Goal: Information Seeking & Learning: Learn about a topic

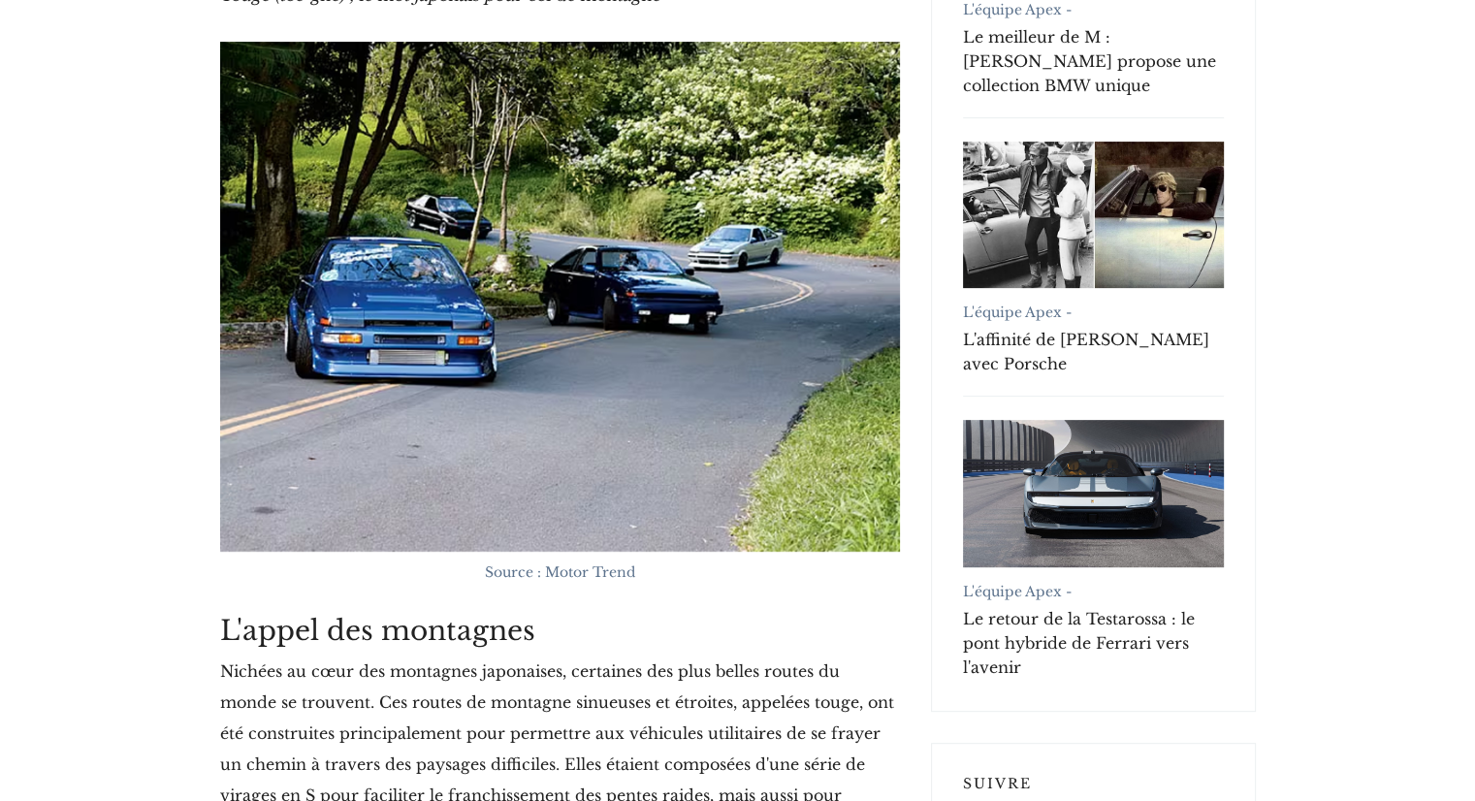
scroll to position [905, 0]
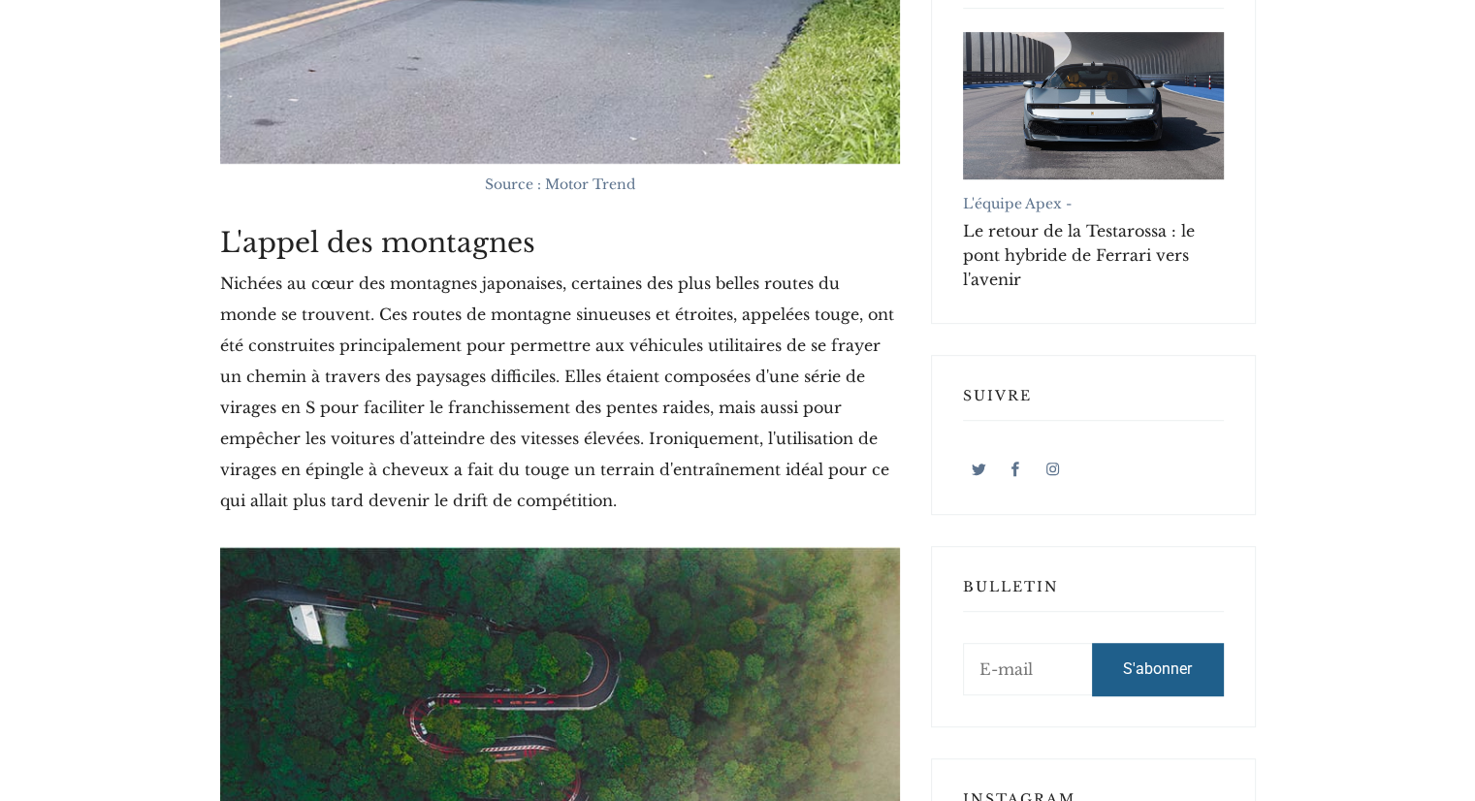
click at [530, 326] on font "Nichées au cœur des montagnes japonaises, certaines des plus belles routes du m…" at bounding box center [557, 392] width 674 height 237
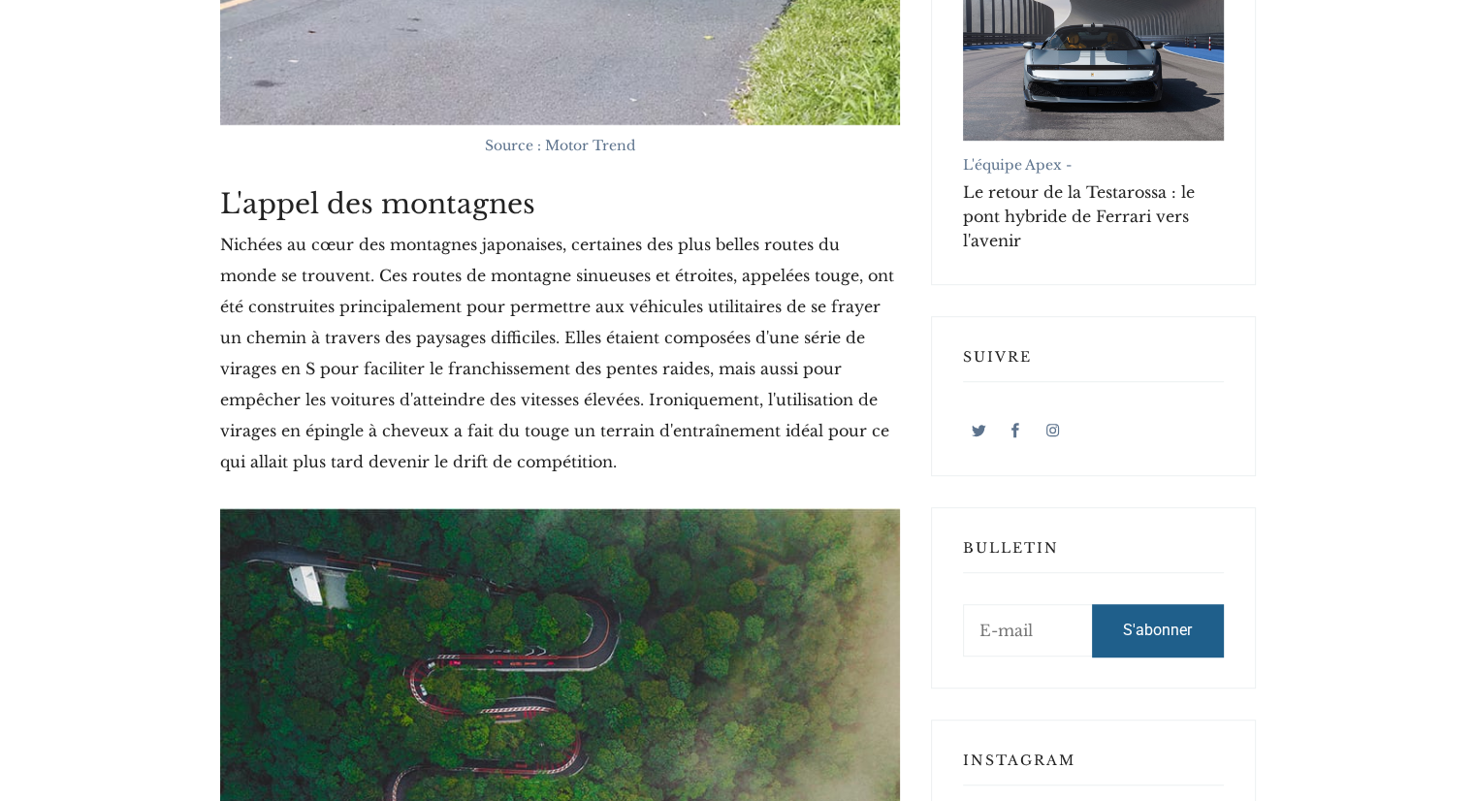
scroll to position [1164, 0]
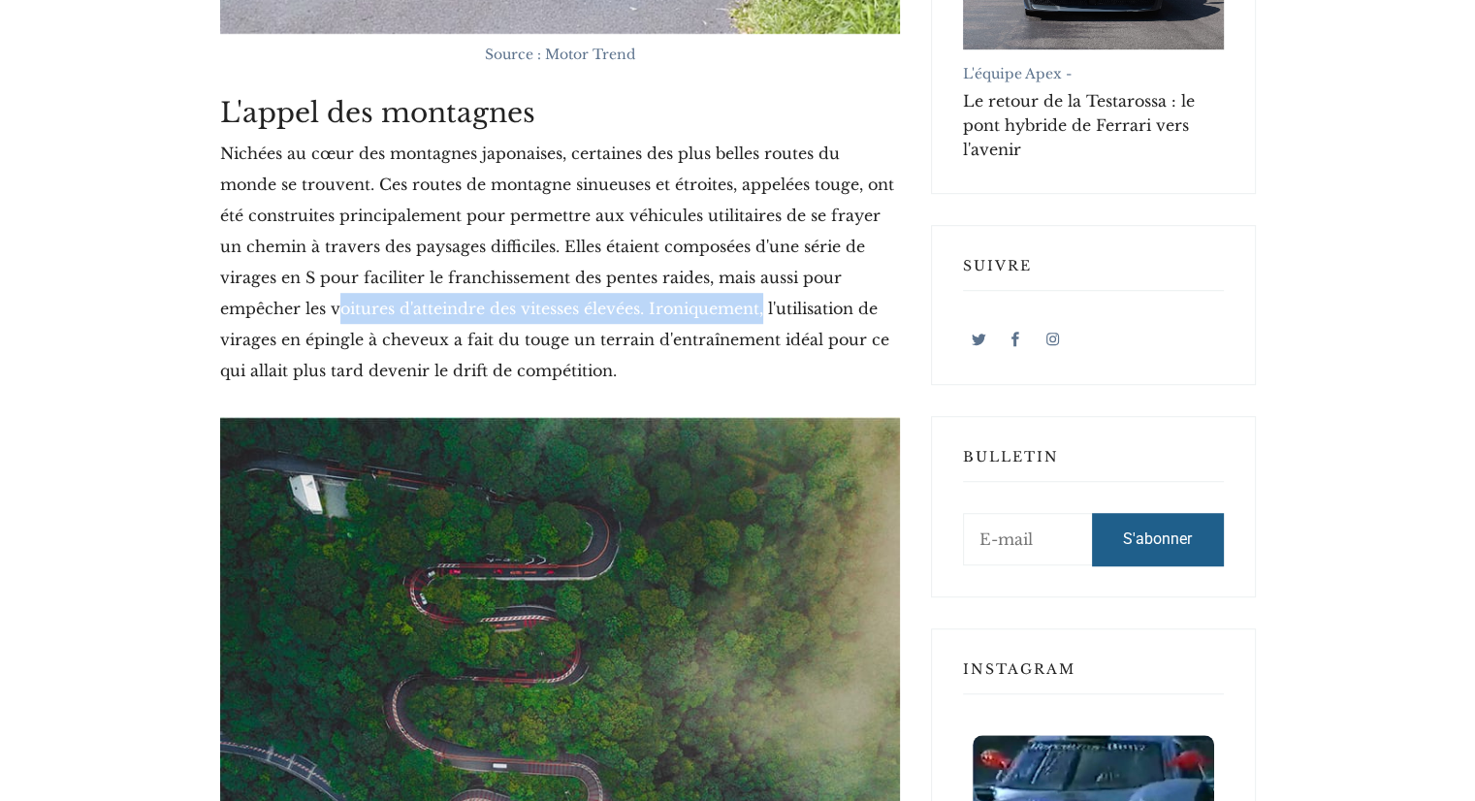
drag, startPoint x: 232, startPoint y: 266, endPoint x: 652, endPoint y: 266, distance: 420.0
click at [652, 266] on font "Nichées au cœur des montagnes japonaises, certaines des plus belles routes du m…" at bounding box center [557, 262] width 674 height 237
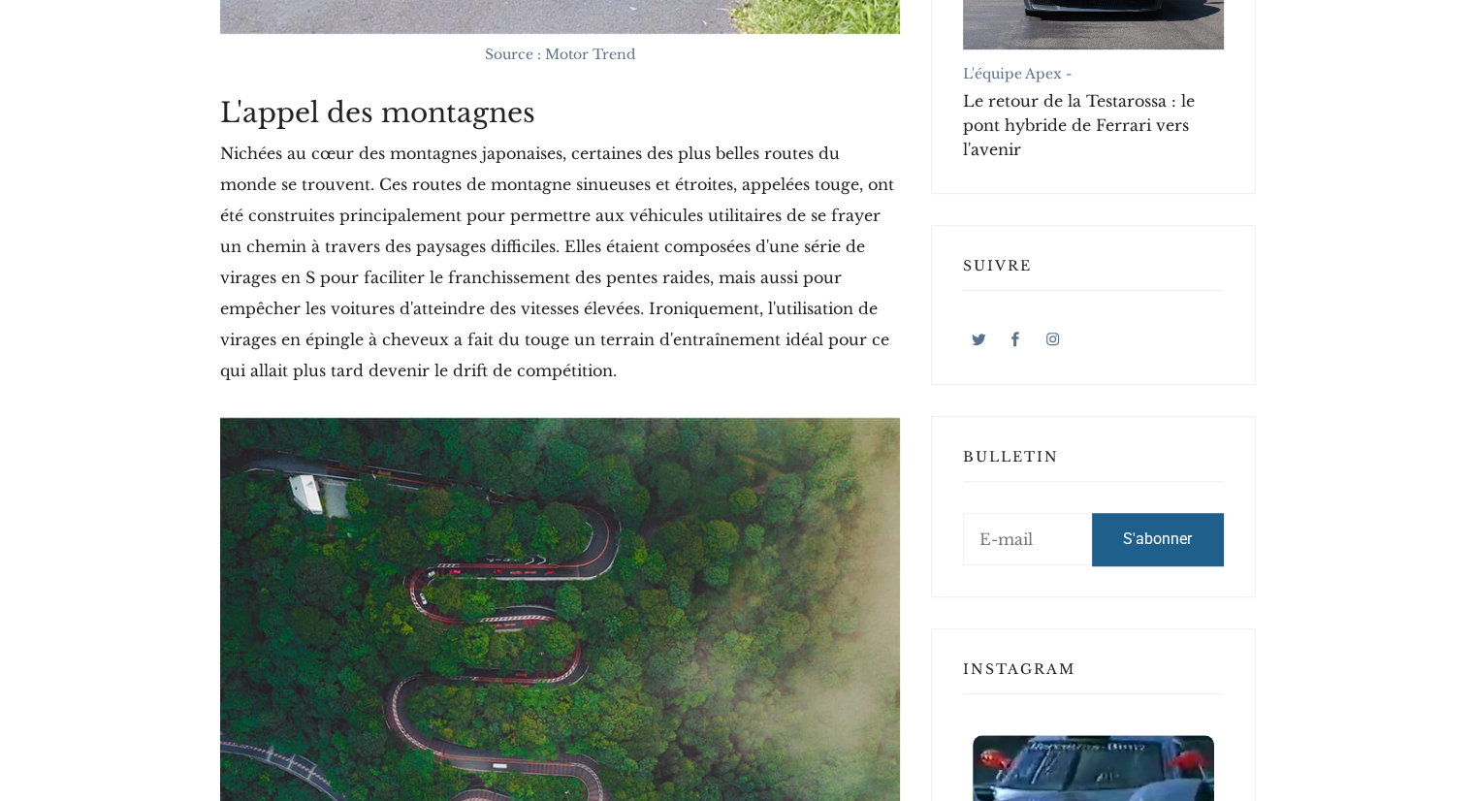
click at [718, 269] on font "Nichées au cœur des montagnes japonaises, certaines des plus belles routes du m…" at bounding box center [557, 262] width 674 height 237
click at [229, 298] on font "Nichées au cœur des montagnes japonaises, certaines des plus belles routes du m…" at bounding box center [557, 262] width 674 height 237
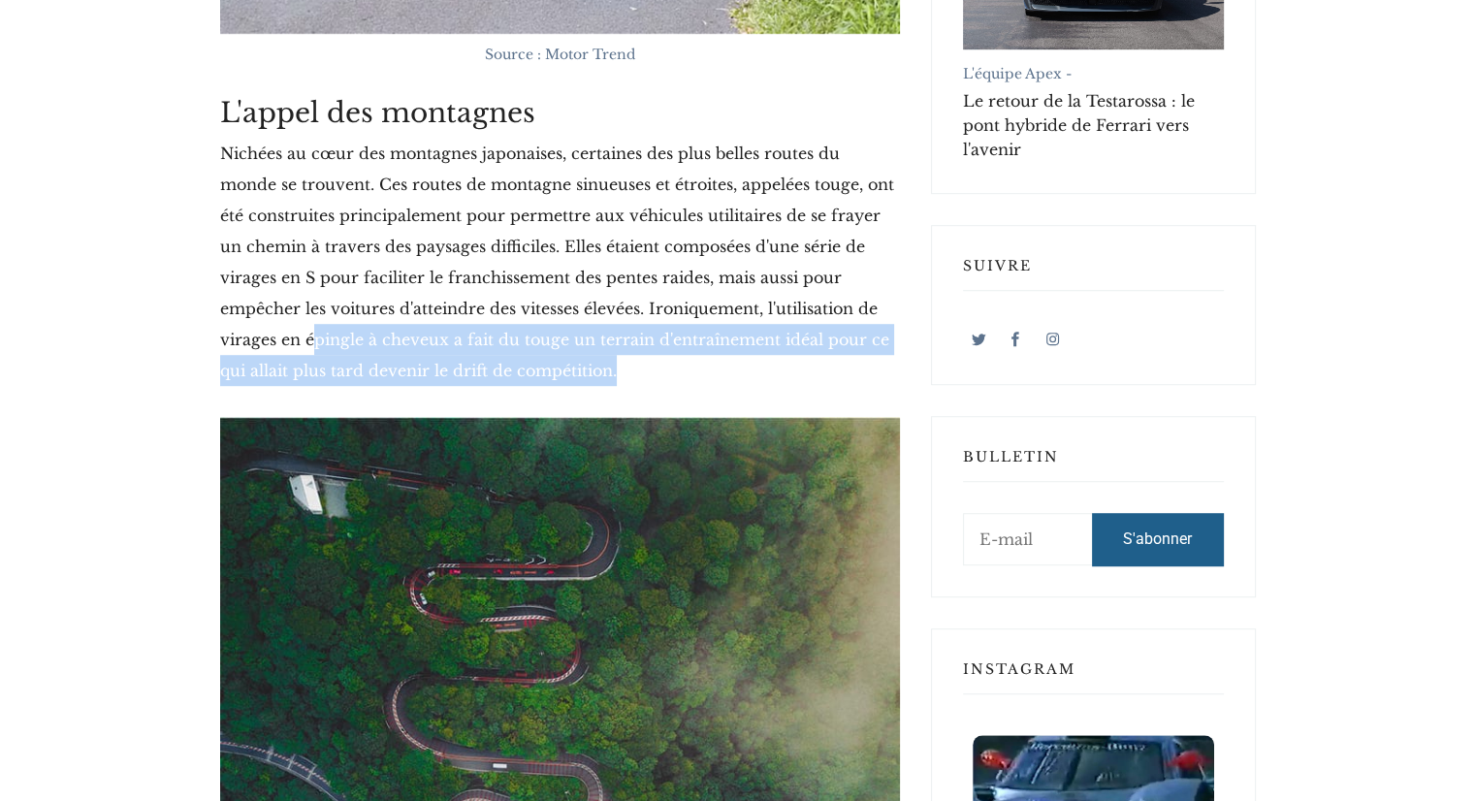
drag, startPoint x: 229, startPoint y: 296, endPoint x: 791, endPoint y: 327, distance: 563.4
click at [791, 327] on p "Nichées au cœur des montagnes japonaises, certaines des plus belles routes du m…" at bounding box center [560, 262] width 680 height 248
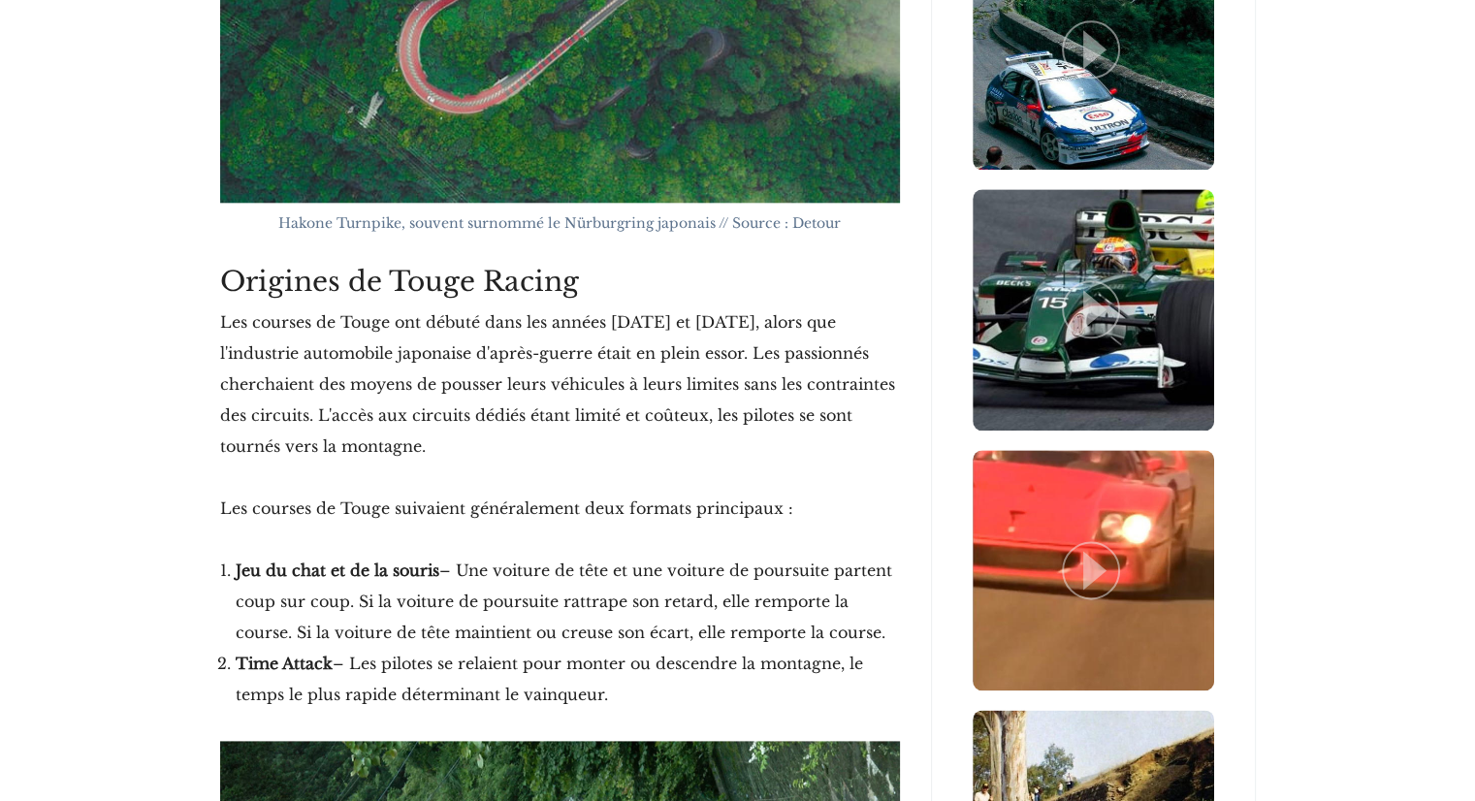
scroll to position [2328, 0]
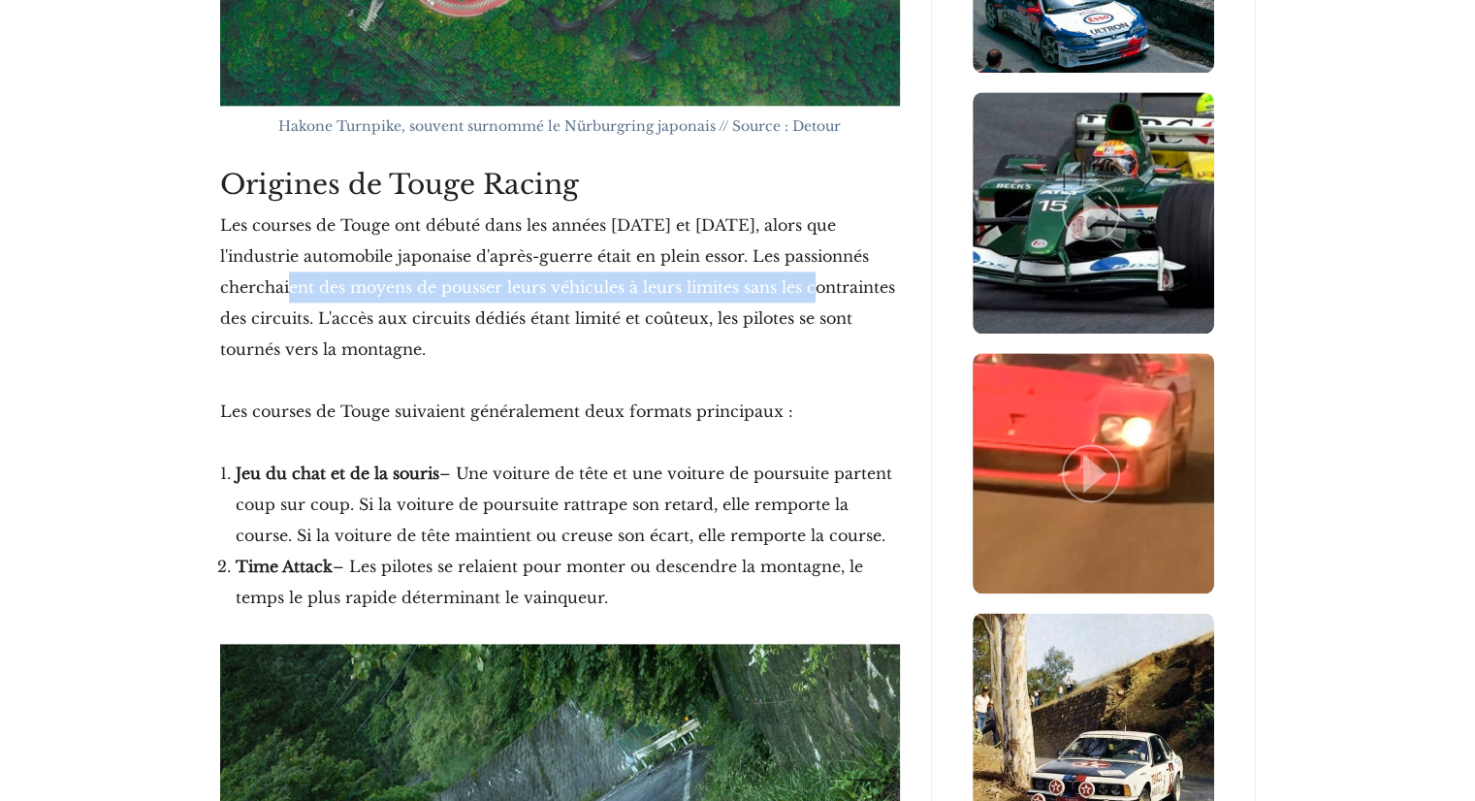
drag, startPoint x: 217, startPoint y: 243, endPoint x: 747, endPoint y: 248, distance: 529.6
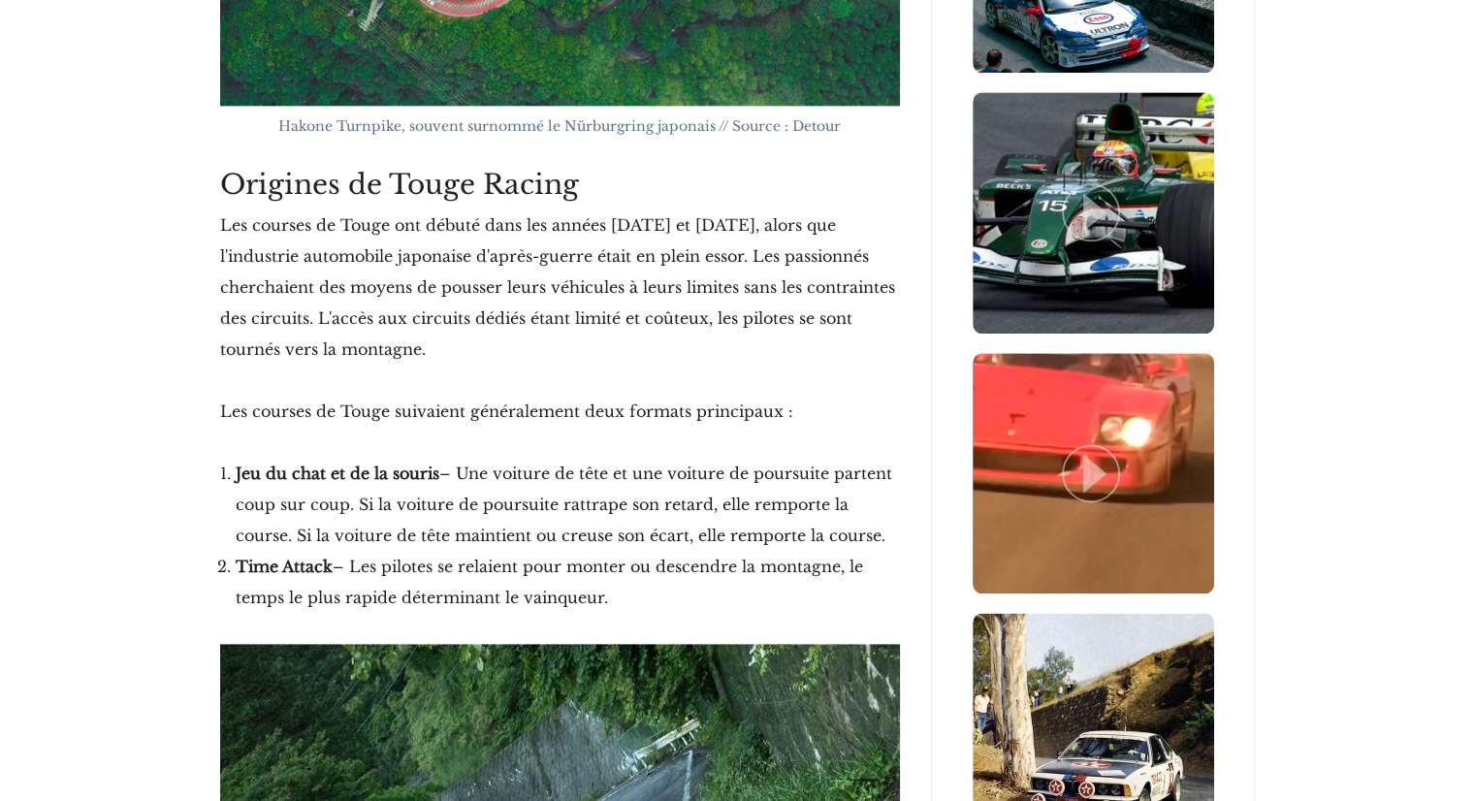
click at [777, 245] on font "Les courses de Touge ont débuté dans les années [DATE] et [DATE], alors que l'i…" at bounding box center [557, 287] width 675 height 144
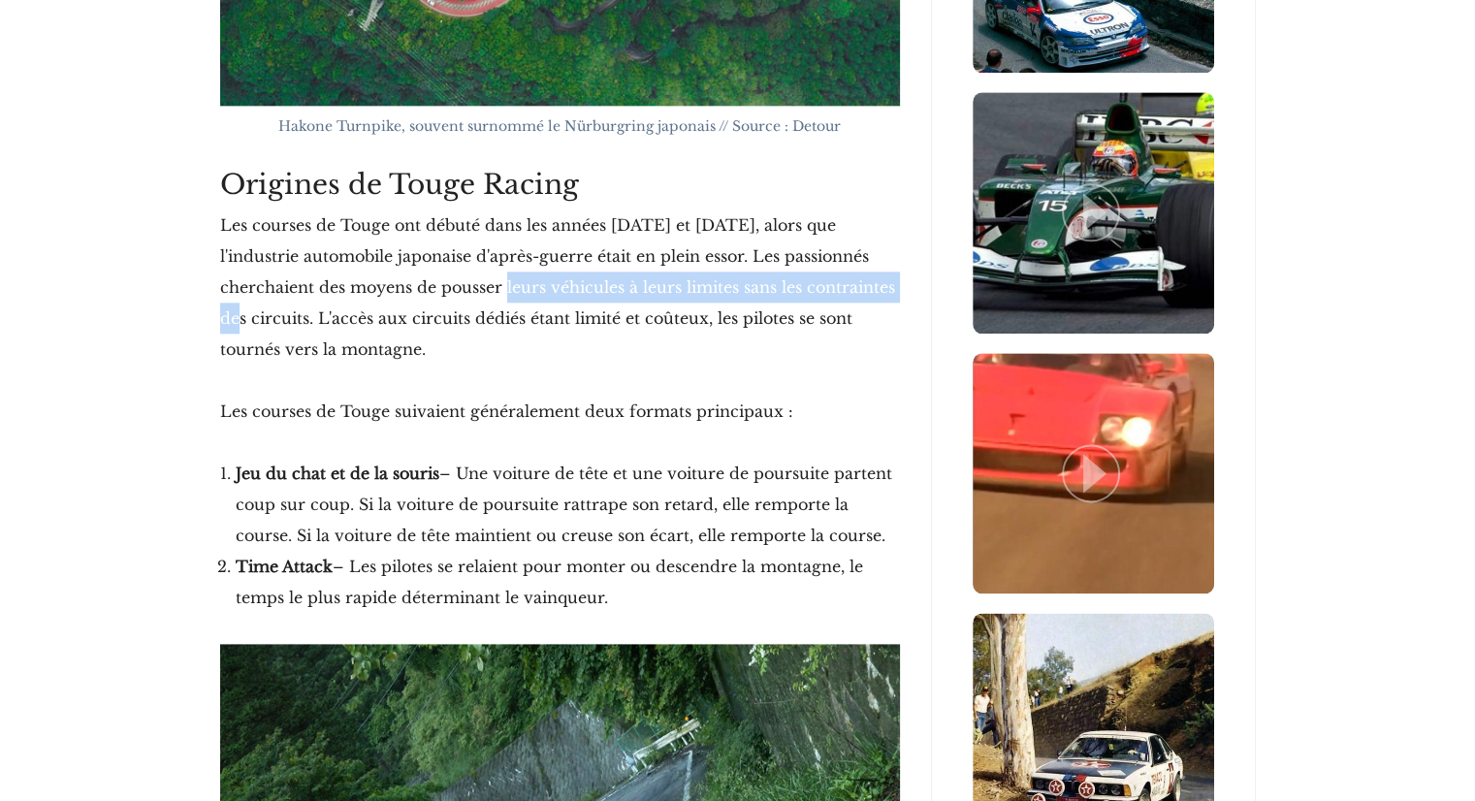
drag, startPoint x: 846, startPoint y: 242, endPoint x: 233, endPoint y: 213, distance: 613.6
click at [252, 215] on font "Les courses de Touge ont débuté dans les années [DATE] et [DATE], alors que l'i…" at bounding box center [557, 287] width 675 height 144
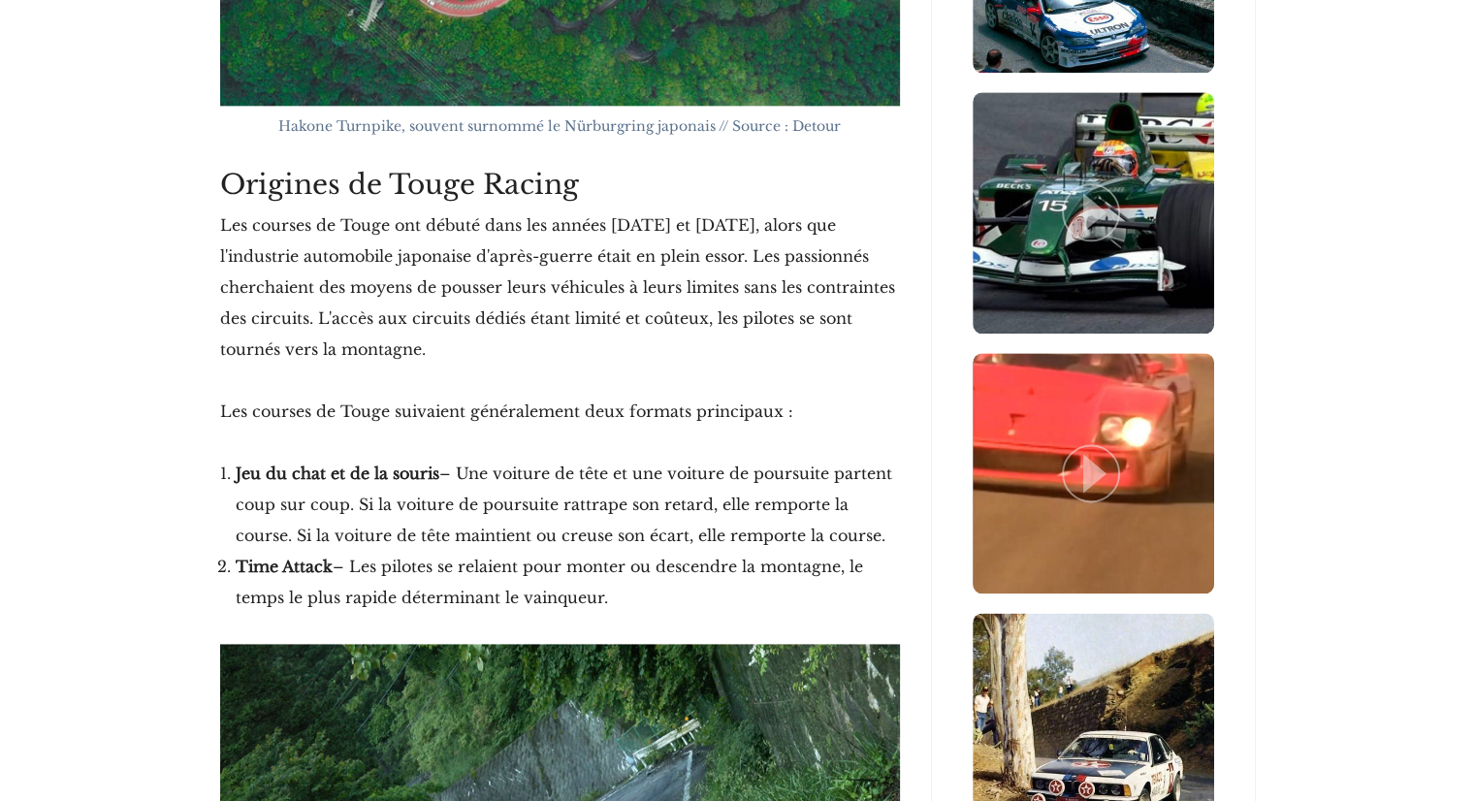
click at [314, 274] on font "Les courses de Touge ont débuté dans les années [DATE] et [DATE], alors que l'i…" at bounding box center [557, 287] width 675 height 144
drag, startPoint x: 228, startPoint y: 274, endPoint x: 528, endPoint y: 275, distance: 299.7
click at [528, 275] on font "Les courses de Touge ont débuté dans les années [DATE] et [DATE], alors que l'i…" at bounding box center [557, 287] width 675 height 144
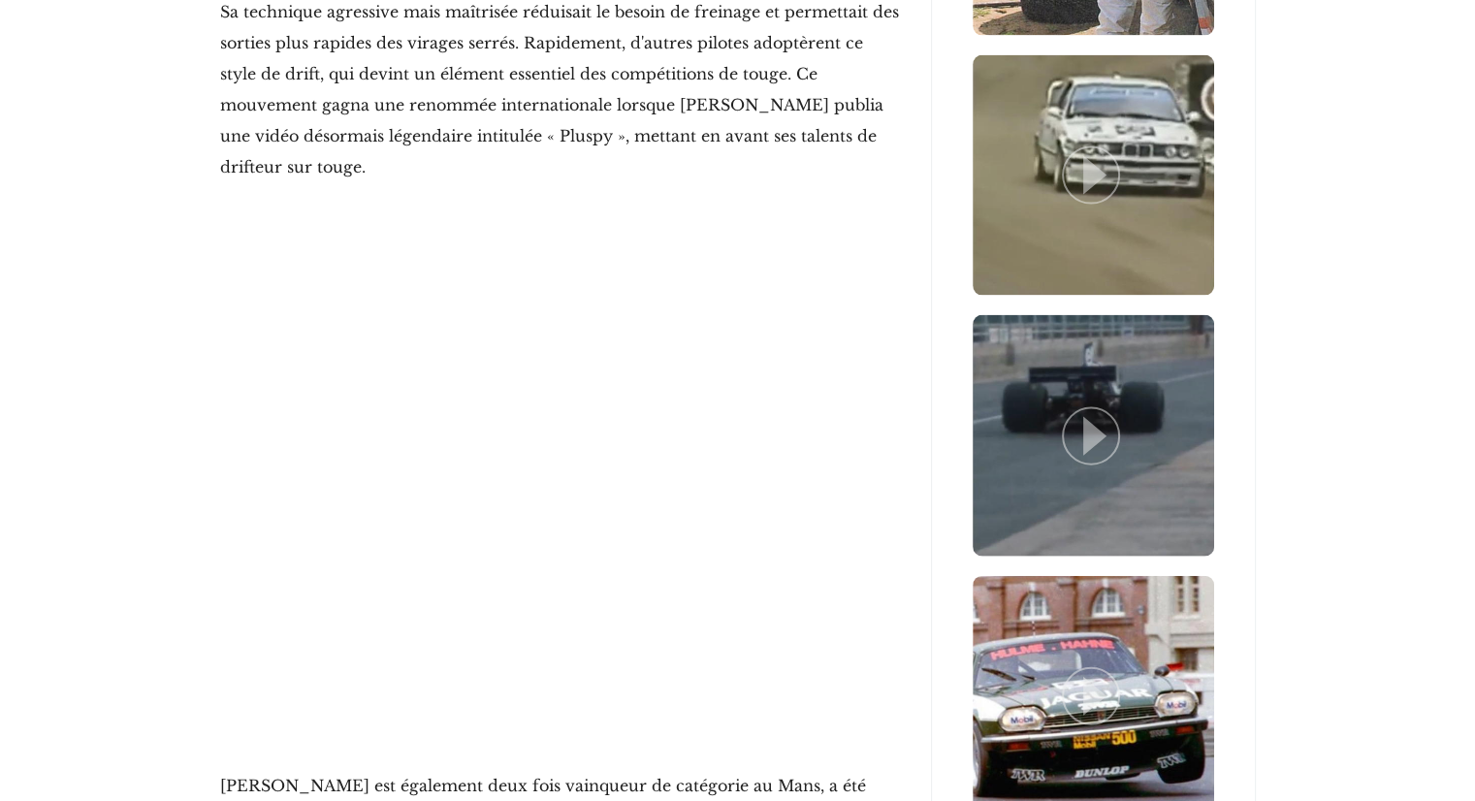
scroll to position [4268, 0]
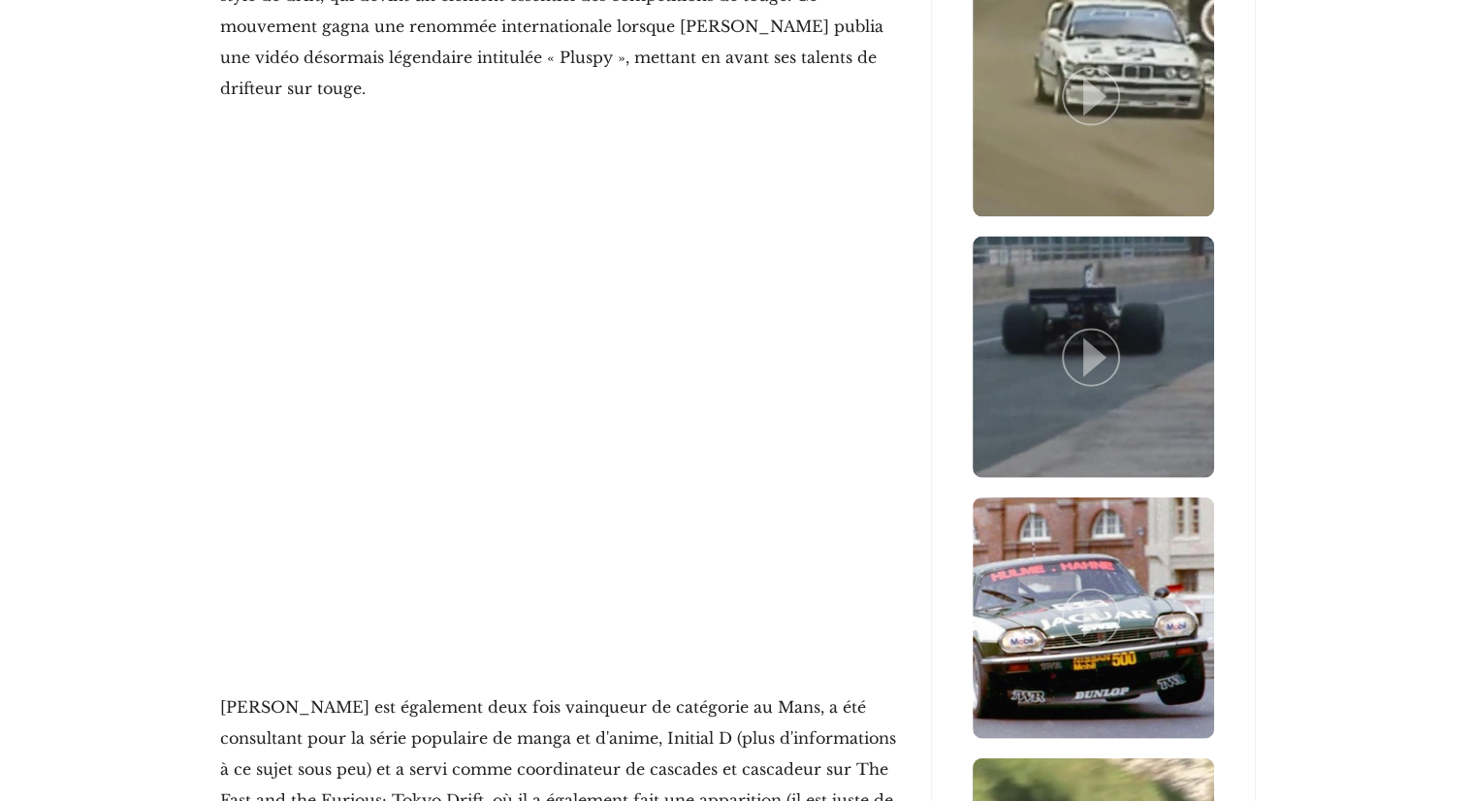
drag, startPoint x: 103, startPoint y: 318, endPoint x: 115, endPoint y: 311, distance: 14.3
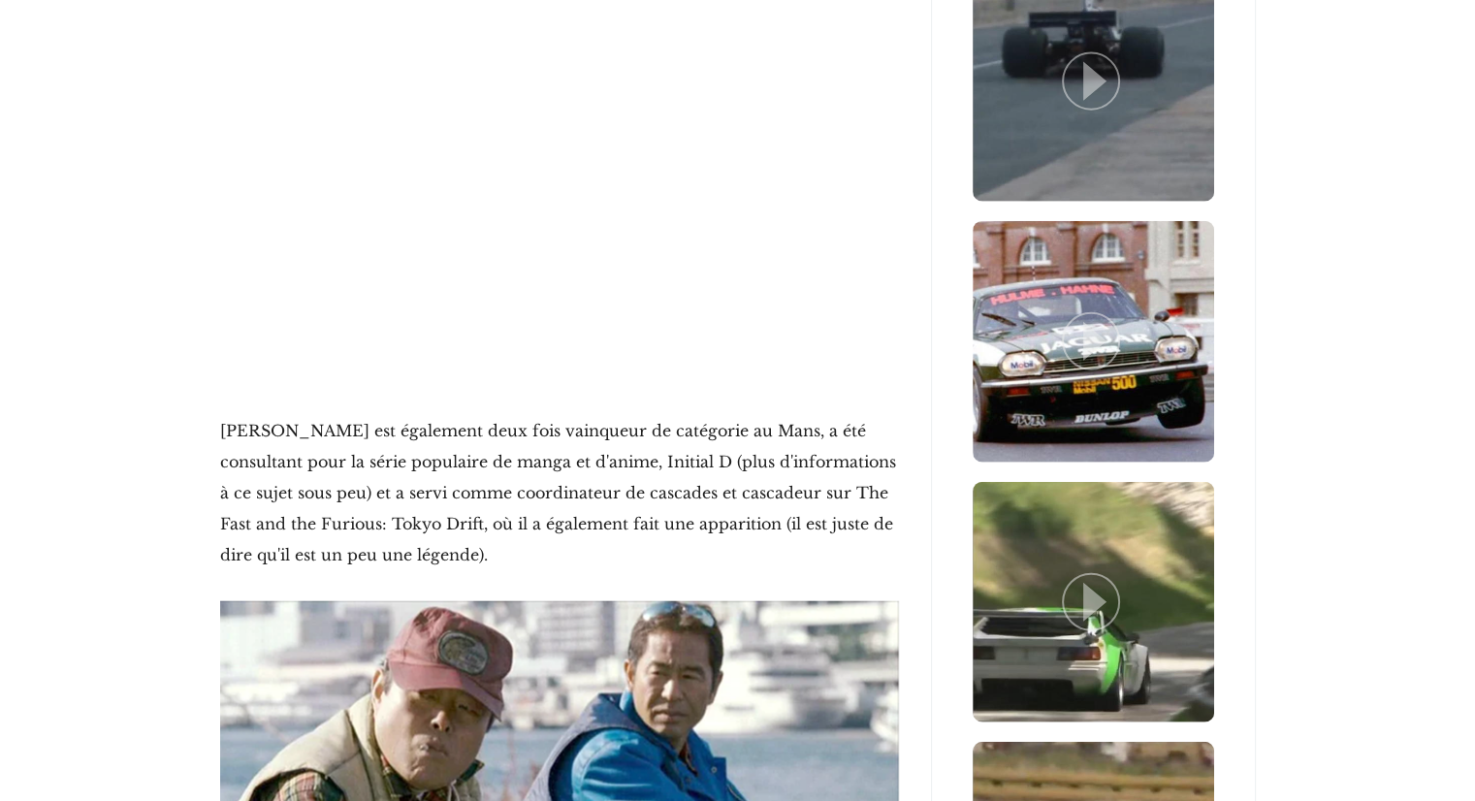
scroll to position [4656, 0]
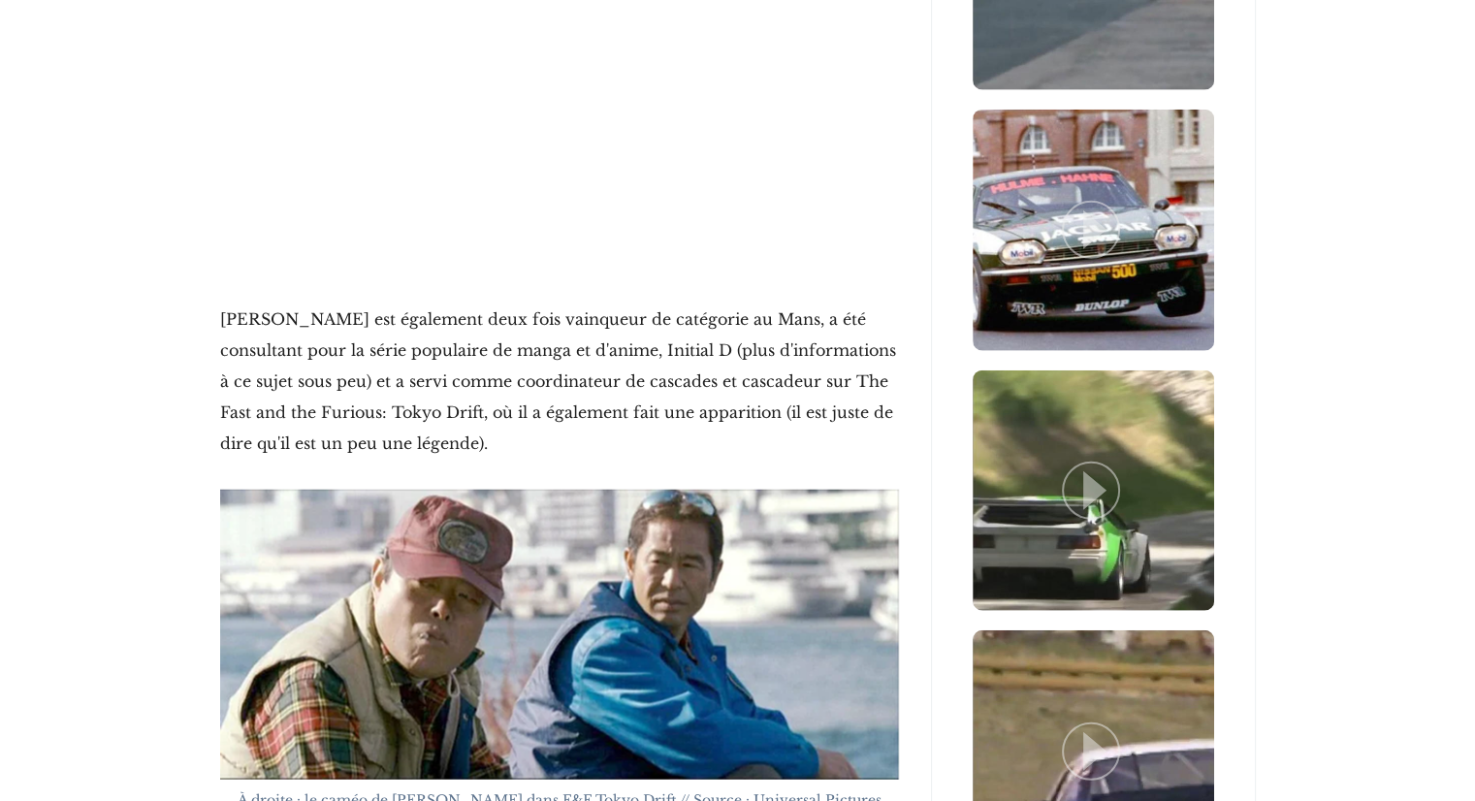
click at [573, 309] on font "[PERSON_NAME] est également deux fois vainqueur de catégorie au Mans, a été con…" at bounding box center [558, 381] width 676 height 144
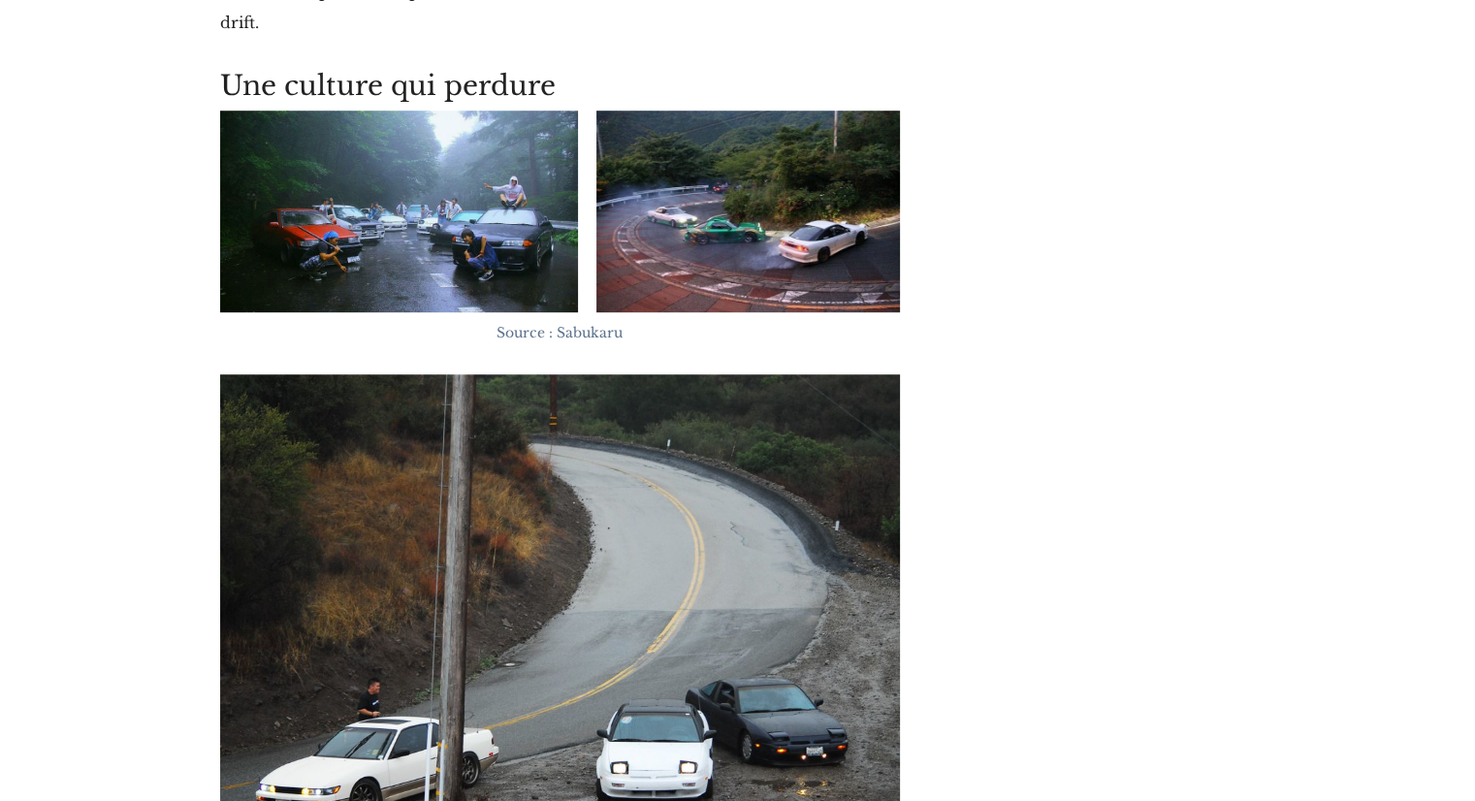
scroll to position [9181, 0]
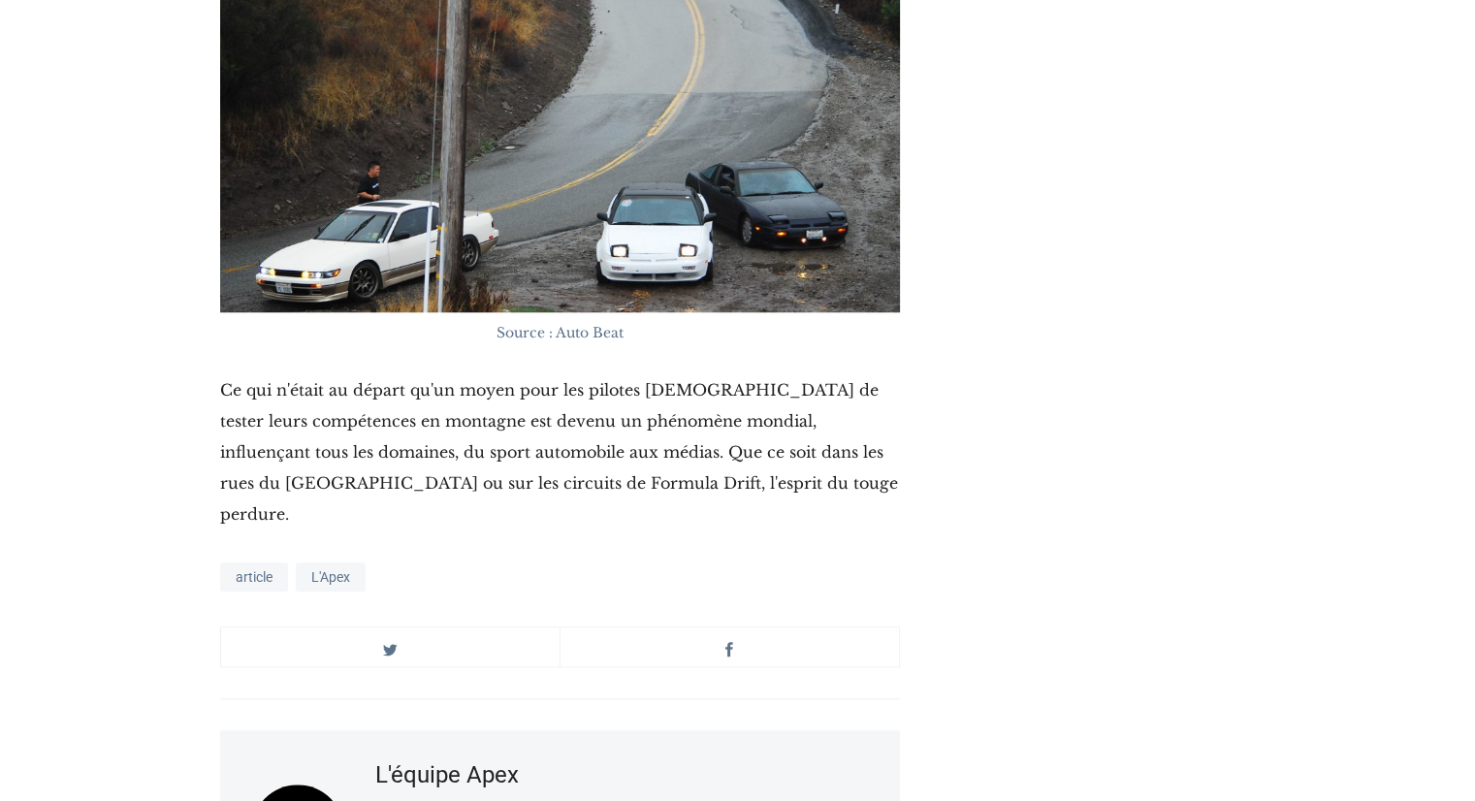
click at [473, 380] on font "Ce qui n'était au départ qu'un moyen pour les pilotes [DEMOGRAPHIC_DATA] de tes…" at bounding box center [559, 452] width 678 height 144
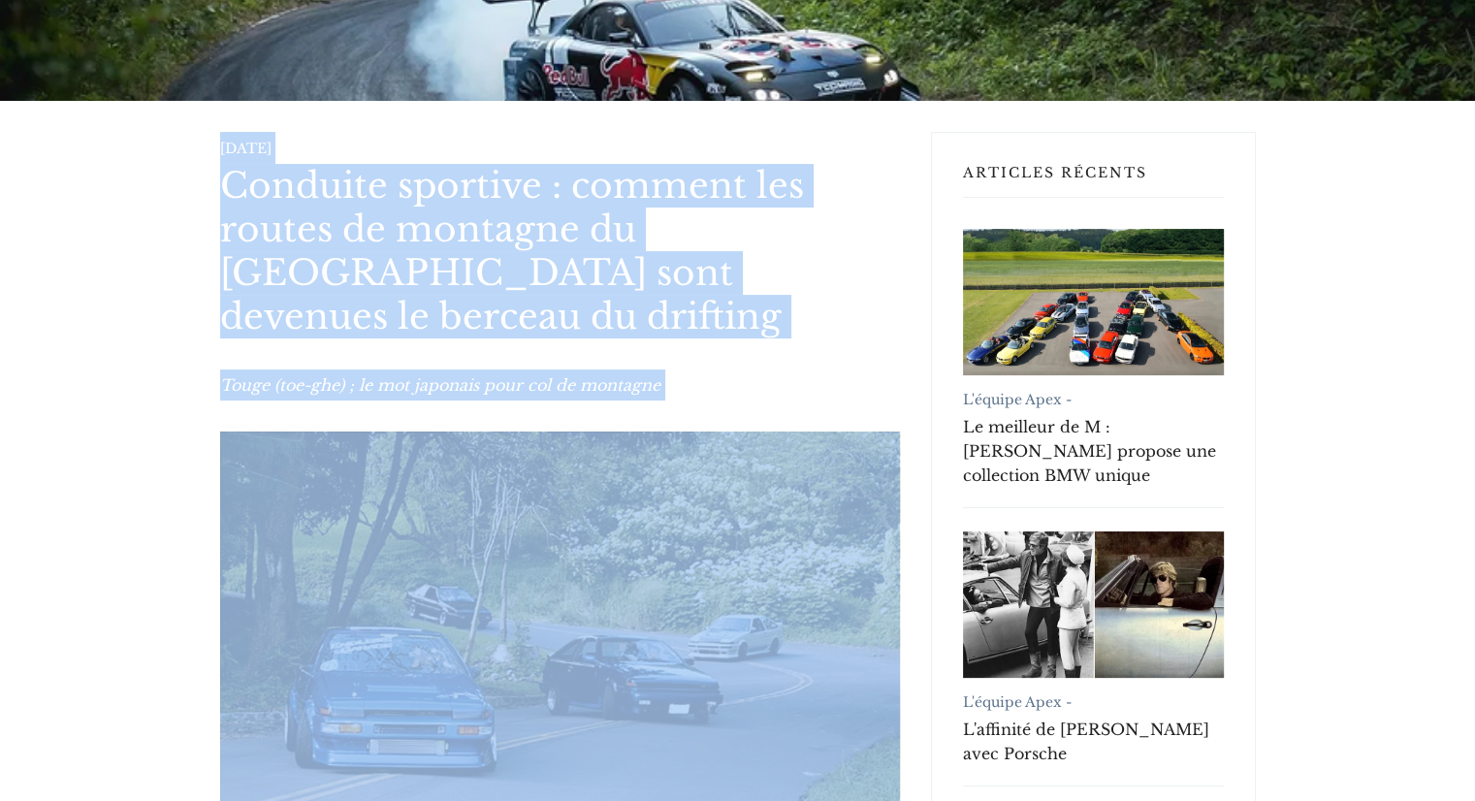
scroll to position [0, 0]
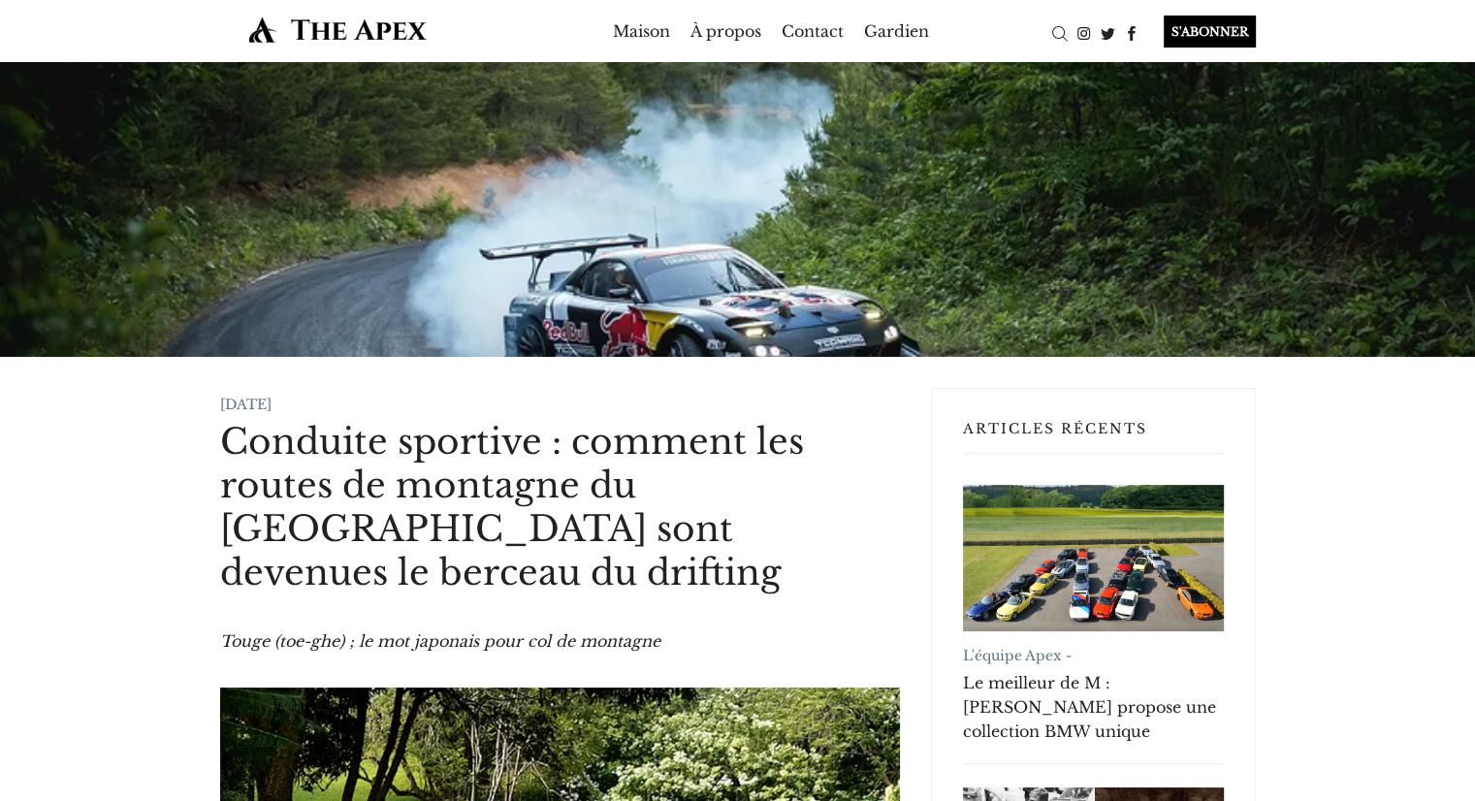
click at [272, 467] on font "Conduite sportive : comment les routes de montagne du [GEOGRAPHIC_DATA] sont de…" at bounding box center [512, 507] width 584 height 175
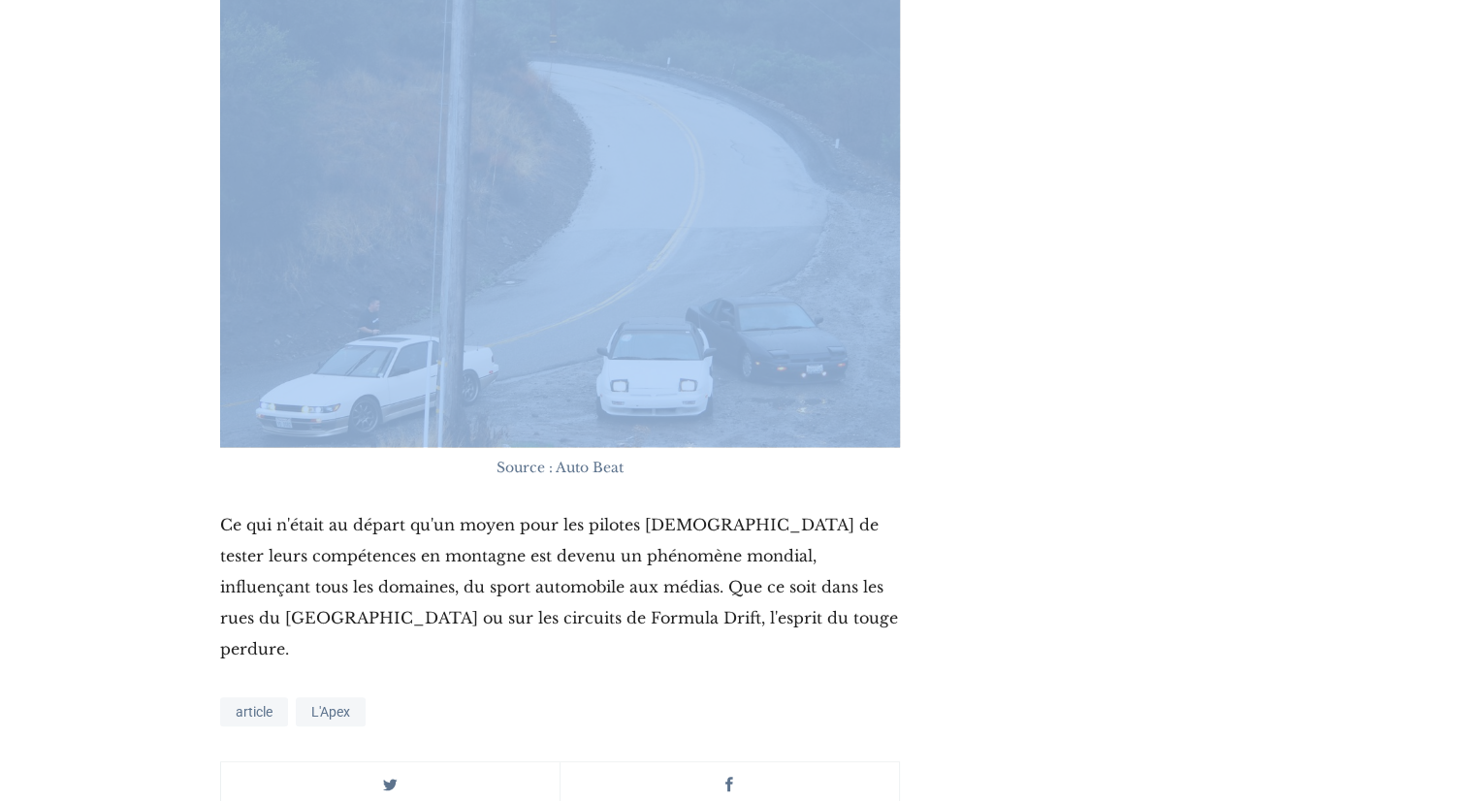
scroll to position [9045, 0]
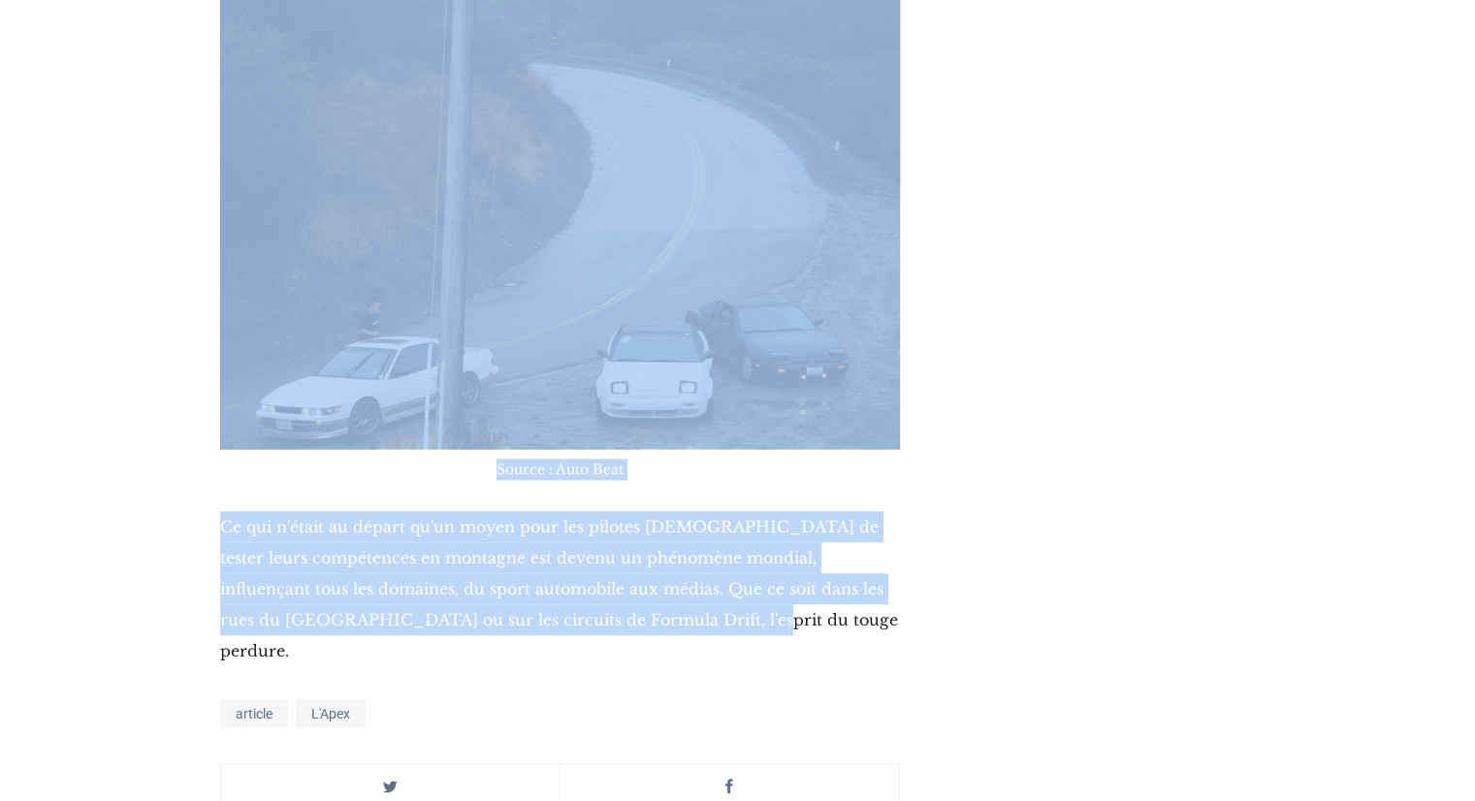
drag, startPoint x: 218, startPoint y: 435, endPoint x: 693, endPoint y: 470, distance: 475.6
copy article "Loremips dolorsit : ametcon adi elitse do eiusmodt in Utlab etdo magnaali en ad…"
